Goal: Navigation & Orientation: Find specific page/section

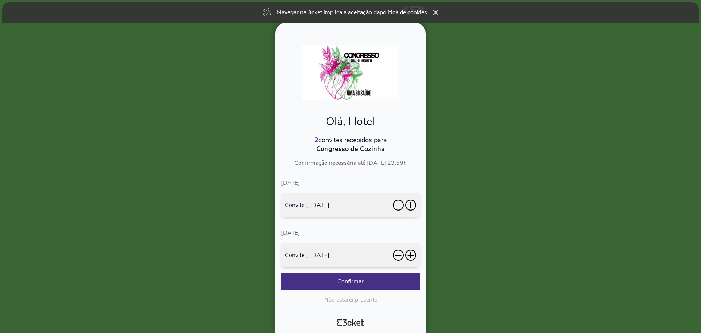
click at [434, 16] on div "Navegar na 3cket implica a aceitação da política de cookies" at bounding box center [350, 12] width 697 height 20
click at [437, 14] on icon at bounding box center [436, 12] width 6 height 6
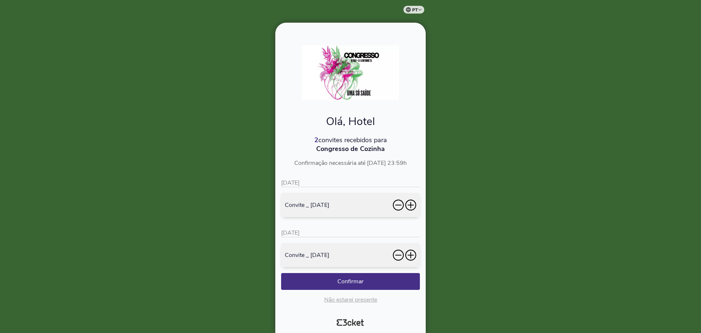
click at [412, 201] on icon at bounding box center [410, 204] width 11 height 11
click at [414, 205] on icon at bounding box center [410, 204] width 11 height 11
click at [409, 207] on icon at bounding box center [410, 204] width 11 height 11
click at [412, 203] on icon at bounding box center [410, 204] width 11 height 11
click at [413, 254] on icon at bounding box center [410, 254] width 11 height 11
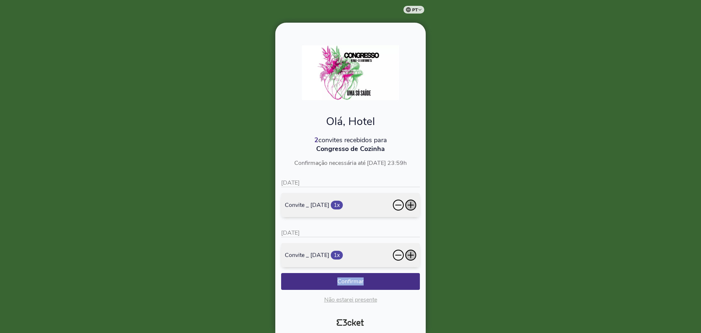
click at [413, 254] on icon at bounding box center [410, 254] width 11 height 11
click at [400, 207] on icon at bounding box center [398, 204] width 11 height 11
click at [400, 257] on icon at bounding box center [398, 254] width 11 height 11
